Goal: Information Seeking & Learning: Learn about a topic

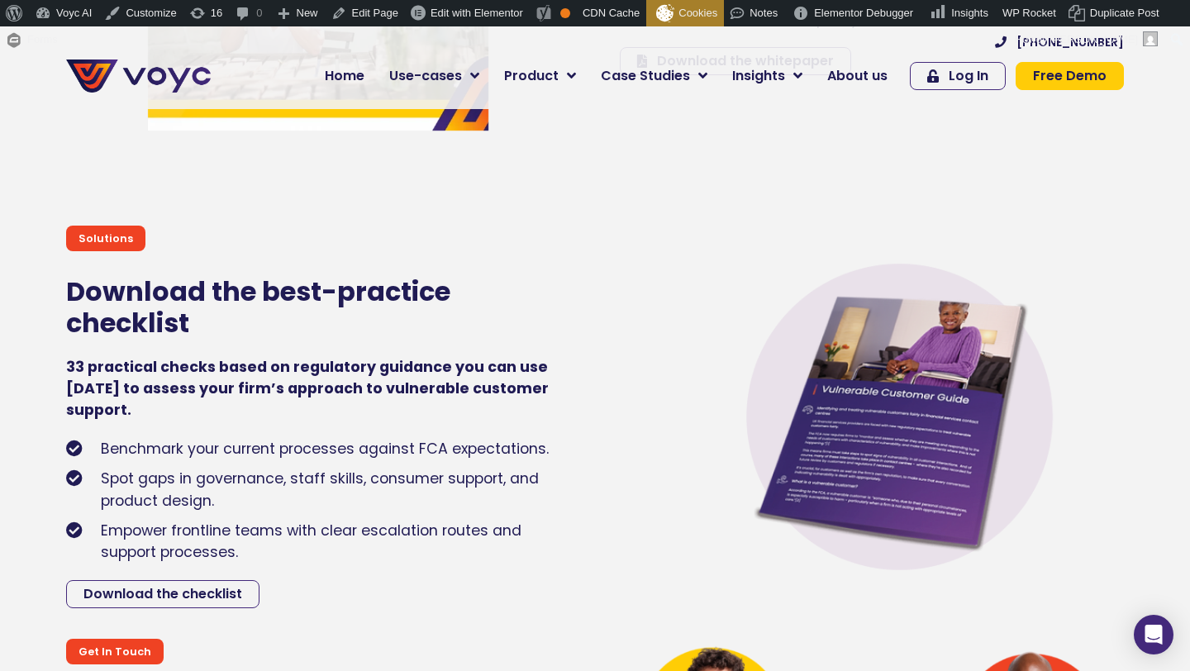
scroll to position [6083, 0]
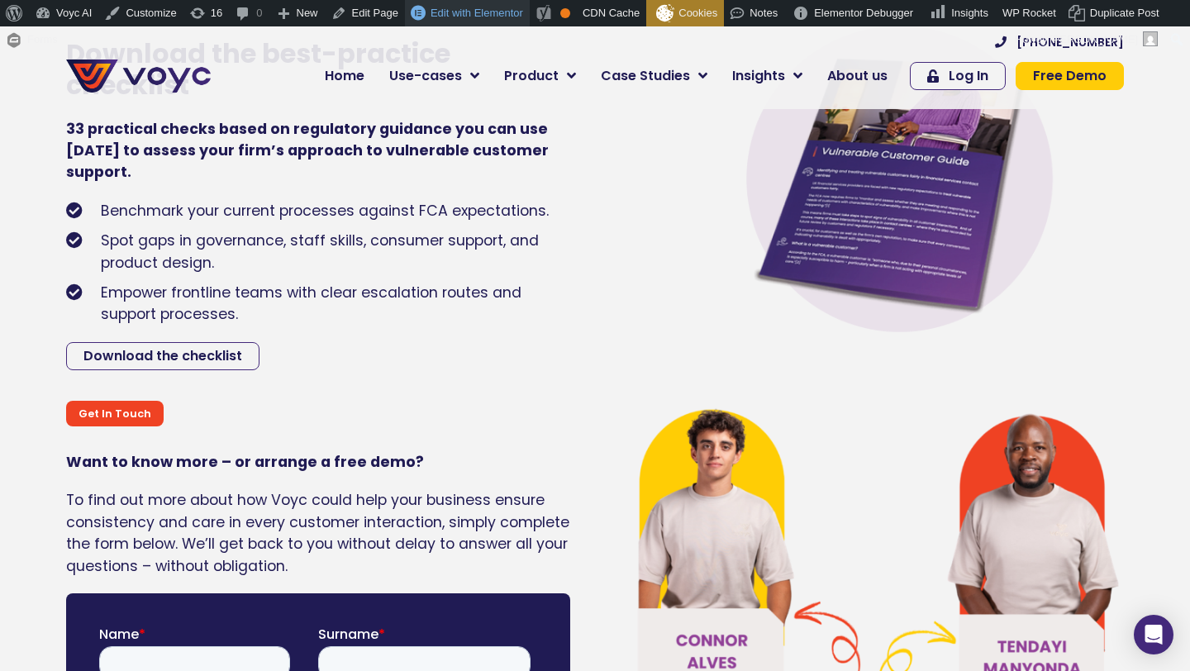
click at [490, 12] on span "Edit with Elementor" at bounding box center [477, 13] width 93 height 12
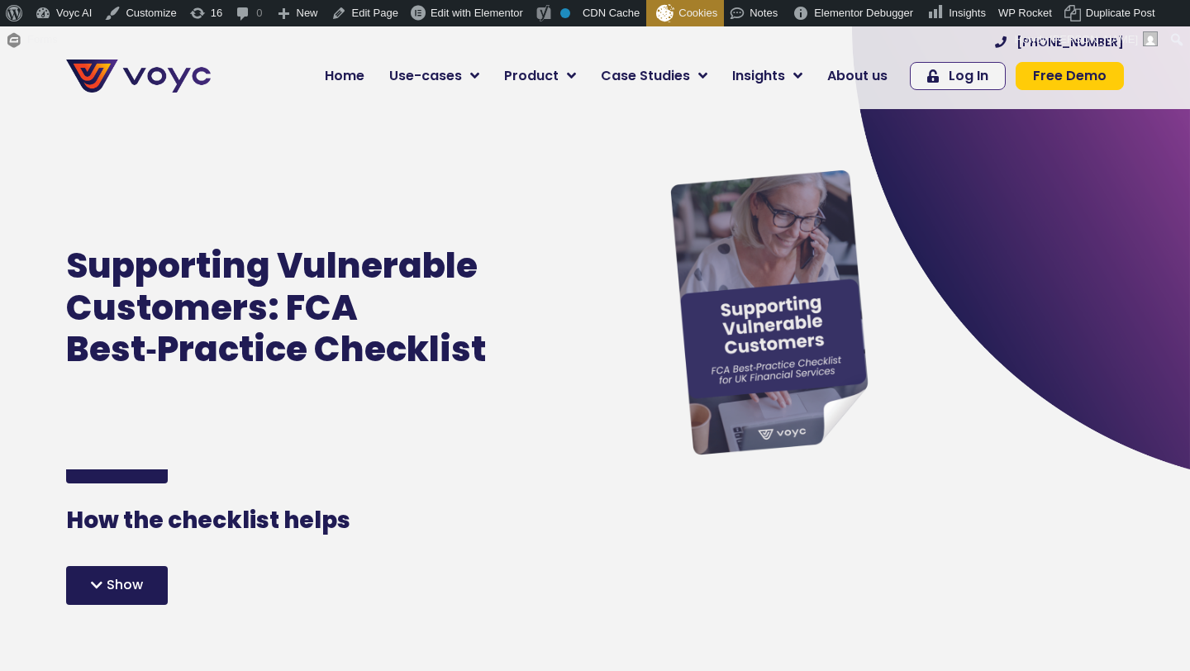
scroll to position [163, 0]
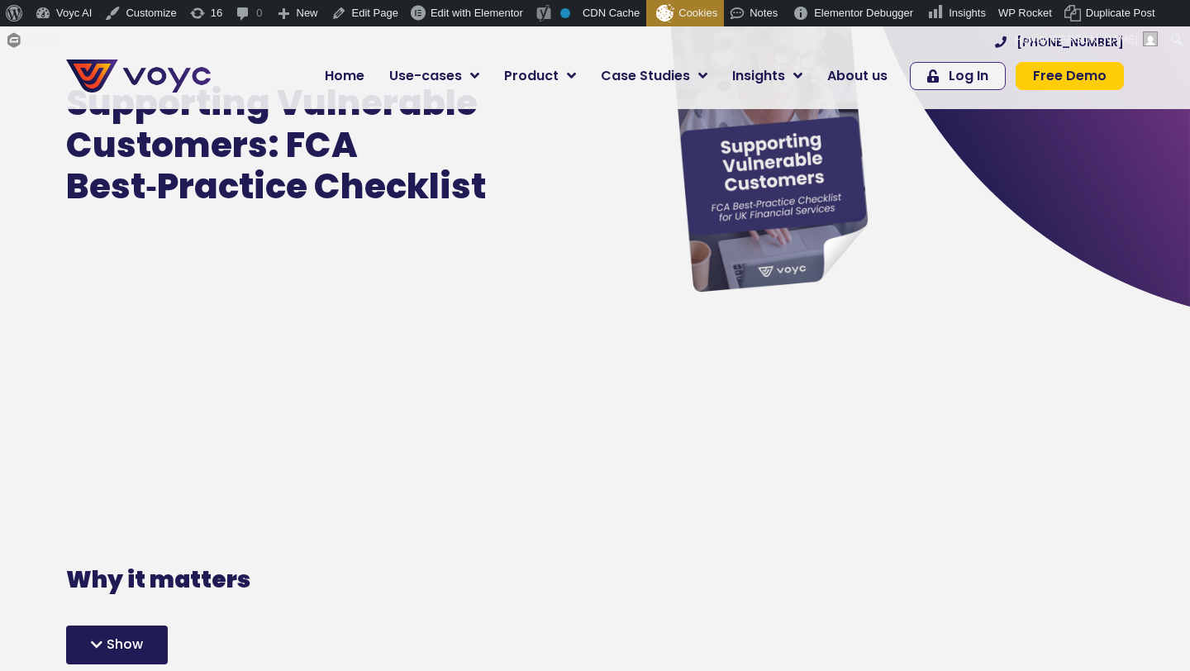
click at [145, 412] on div "Why it matters The FCA’s Consumer Duty makes it clear: firms must deliver and e…" at bounding box center [318, 672] width 521 height 931
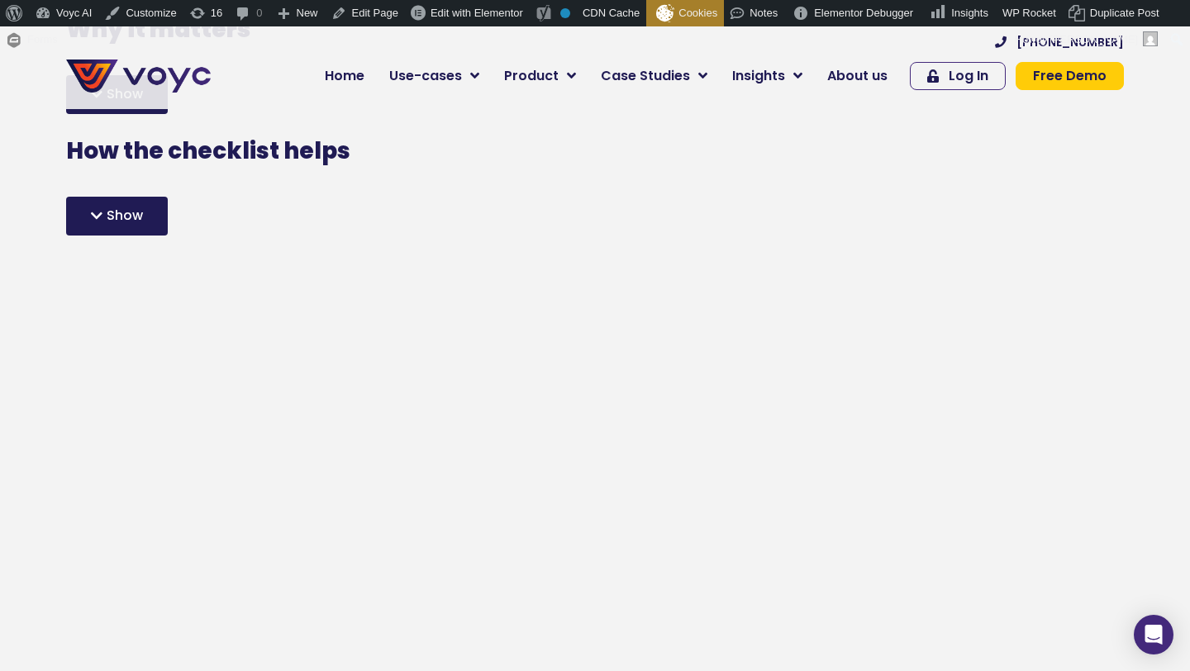
scroll to position [31, 0]
